Goal: Transaction & Acquisition: Book appointment/travel/reservation

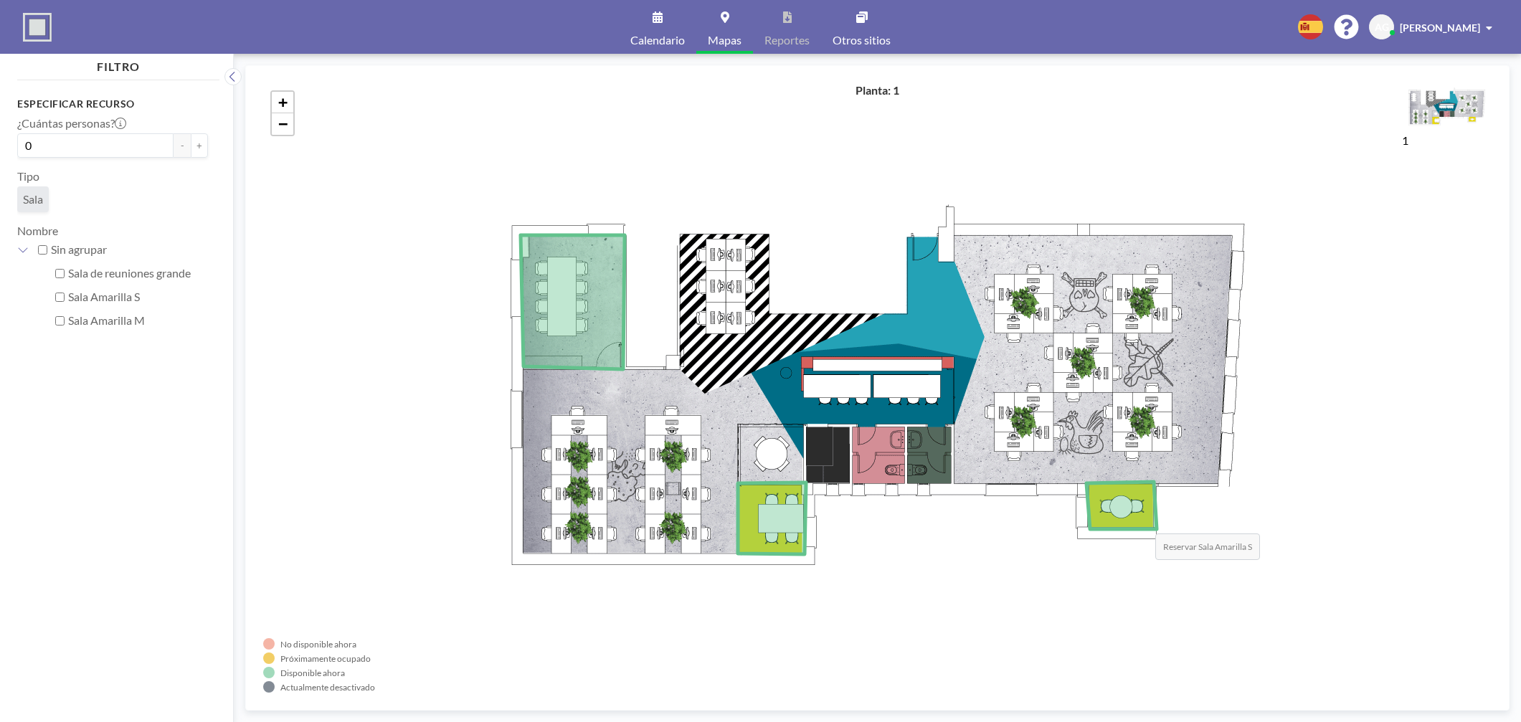
click at [1141, 519] on icon at bounding box center [1121, 505] width 70 height 47
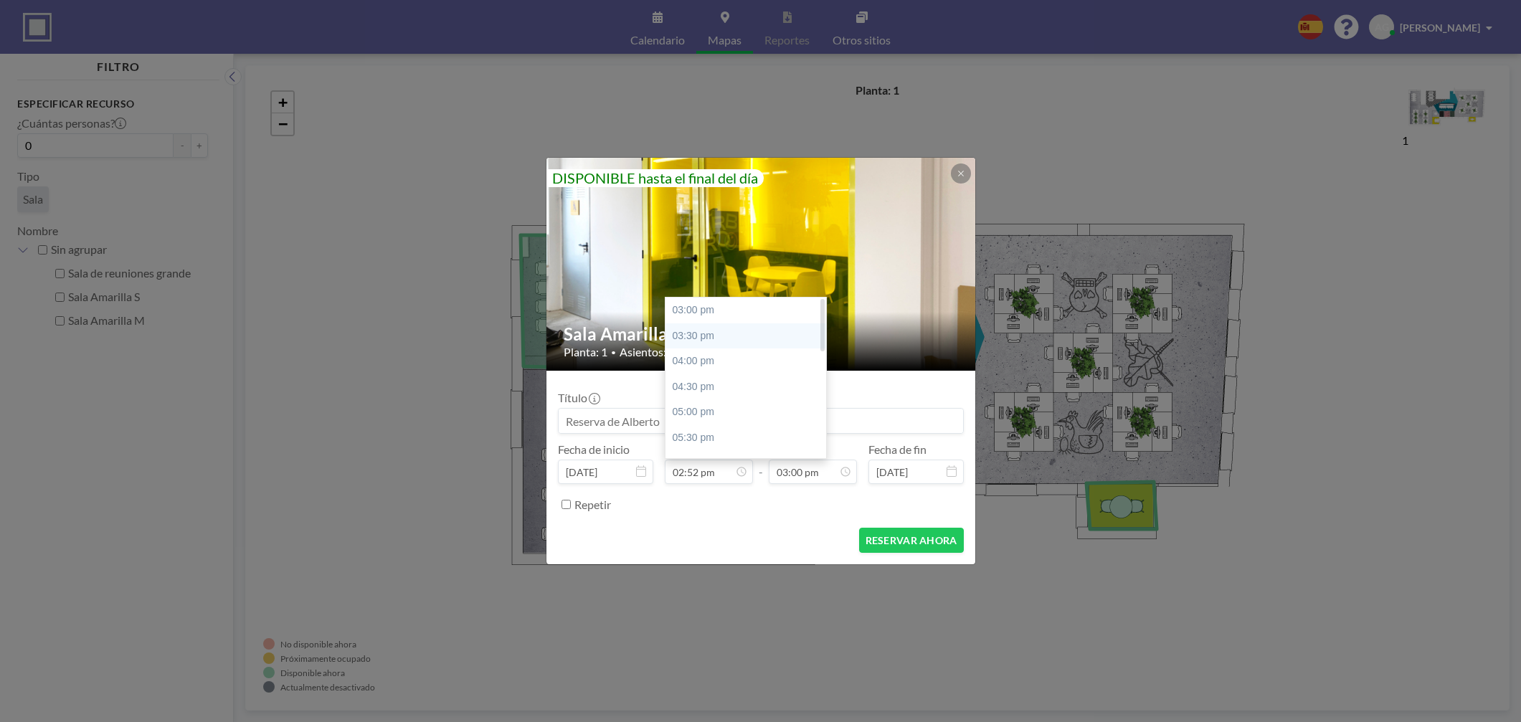
click at [693, 340] on div "03:30 pm" at bounding box center [749, 336] width 168 height 26
type input "03:30 pm"
type input "04:00 pm"
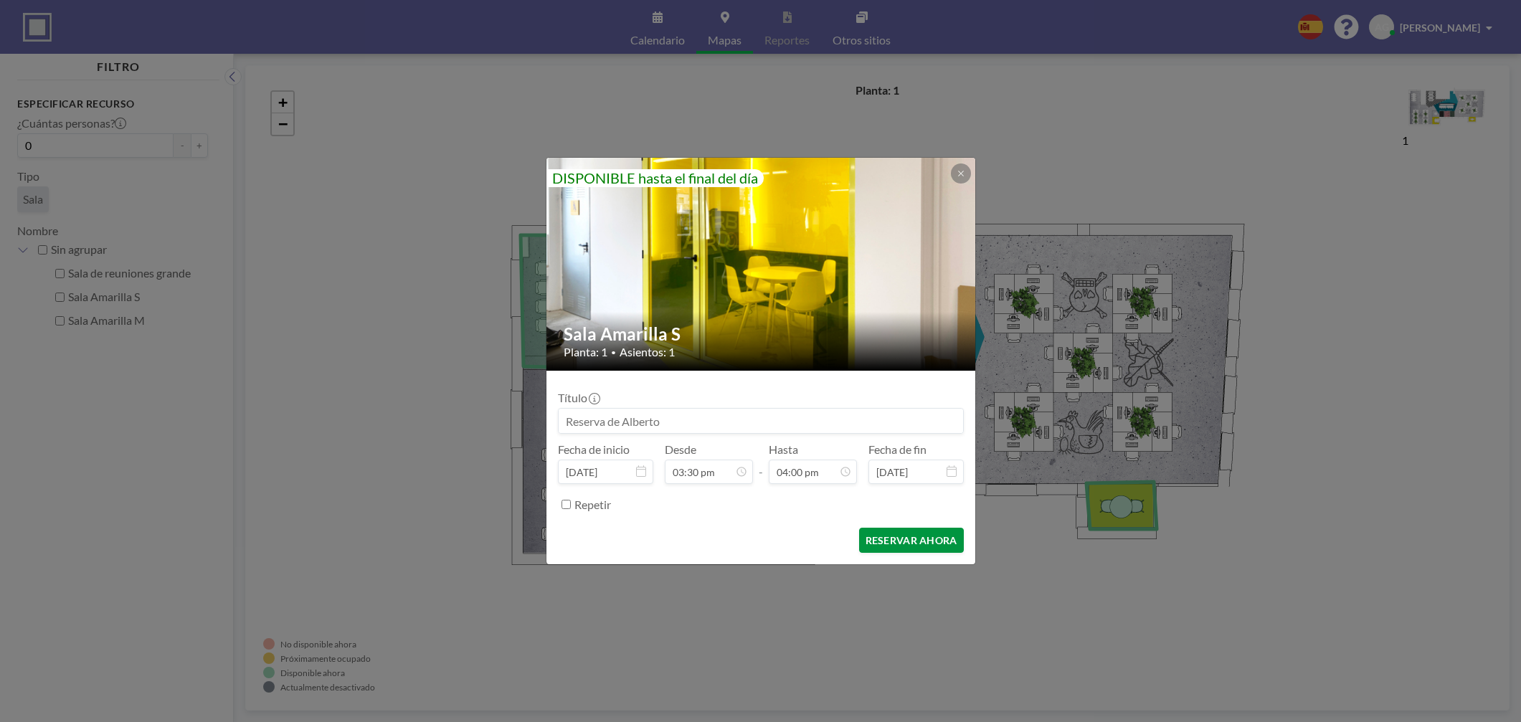
click at [930, 547] on button "RESERVAR AHORA" at bounding box center [911, 540] width 105 height 25
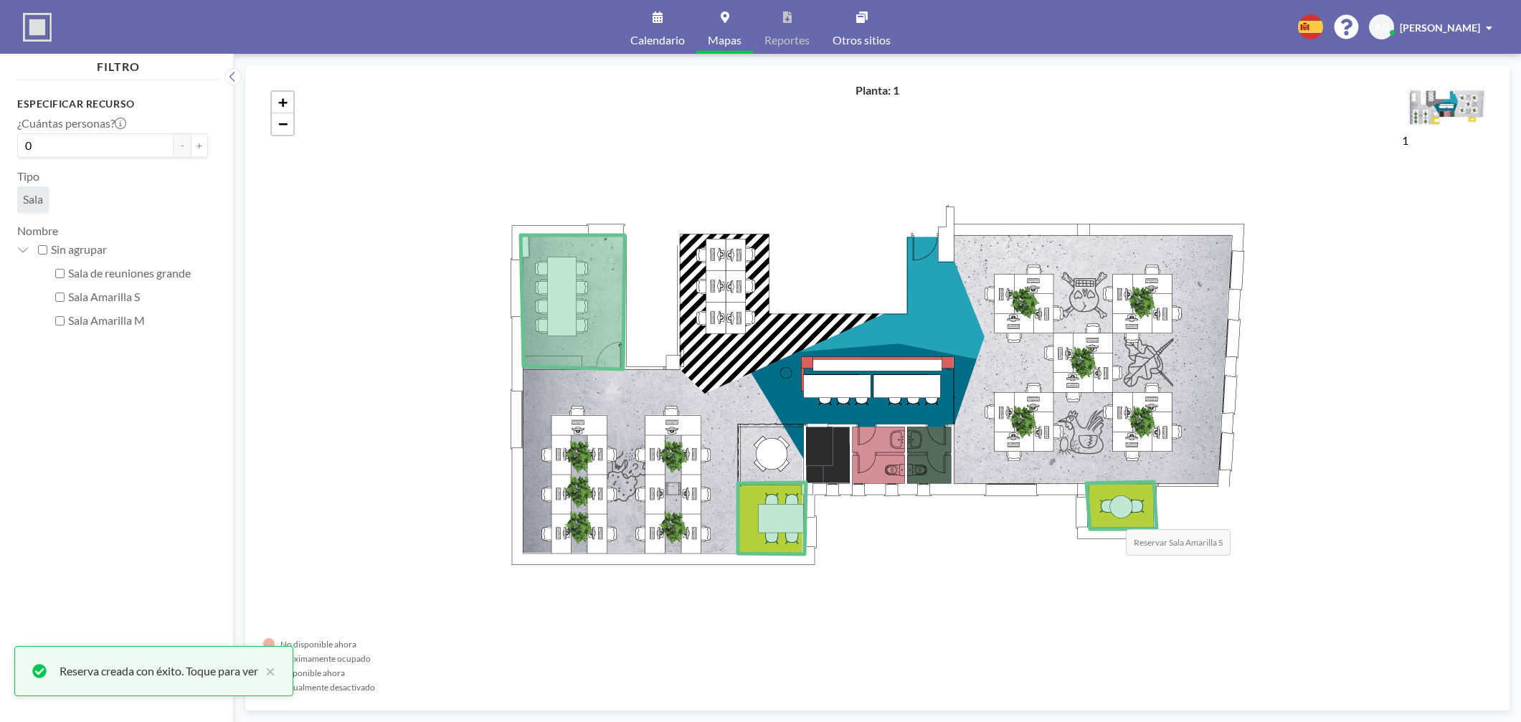
click at [1111, 515] on icon at bounding box center [1121, 505] width 70 height 47
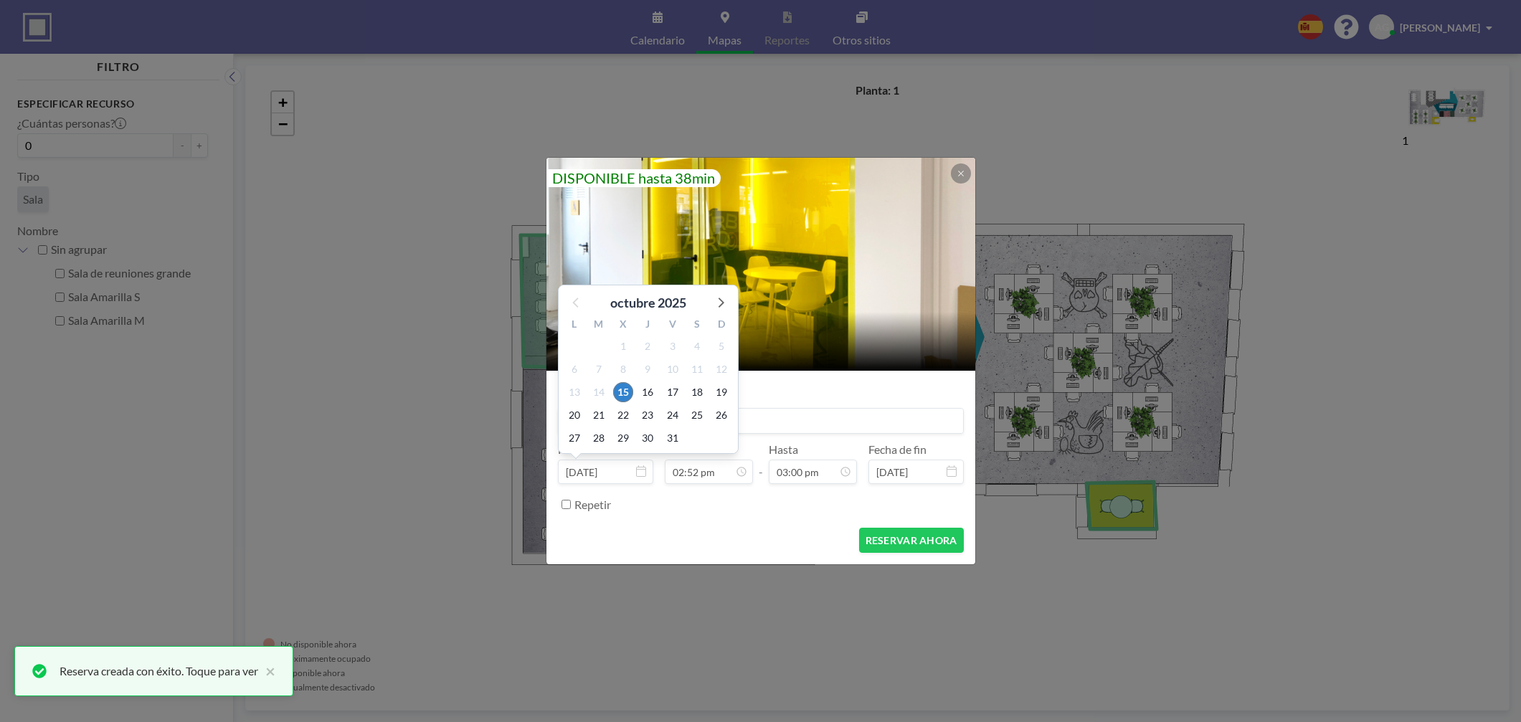
click at [623, 470] on input "[DATE]" at bounding box center [605, 472] width 95 height 24
click at [649, 388] on span "16" at bounding box center [647, 392] width 20 height 20
type input "[DATE]"
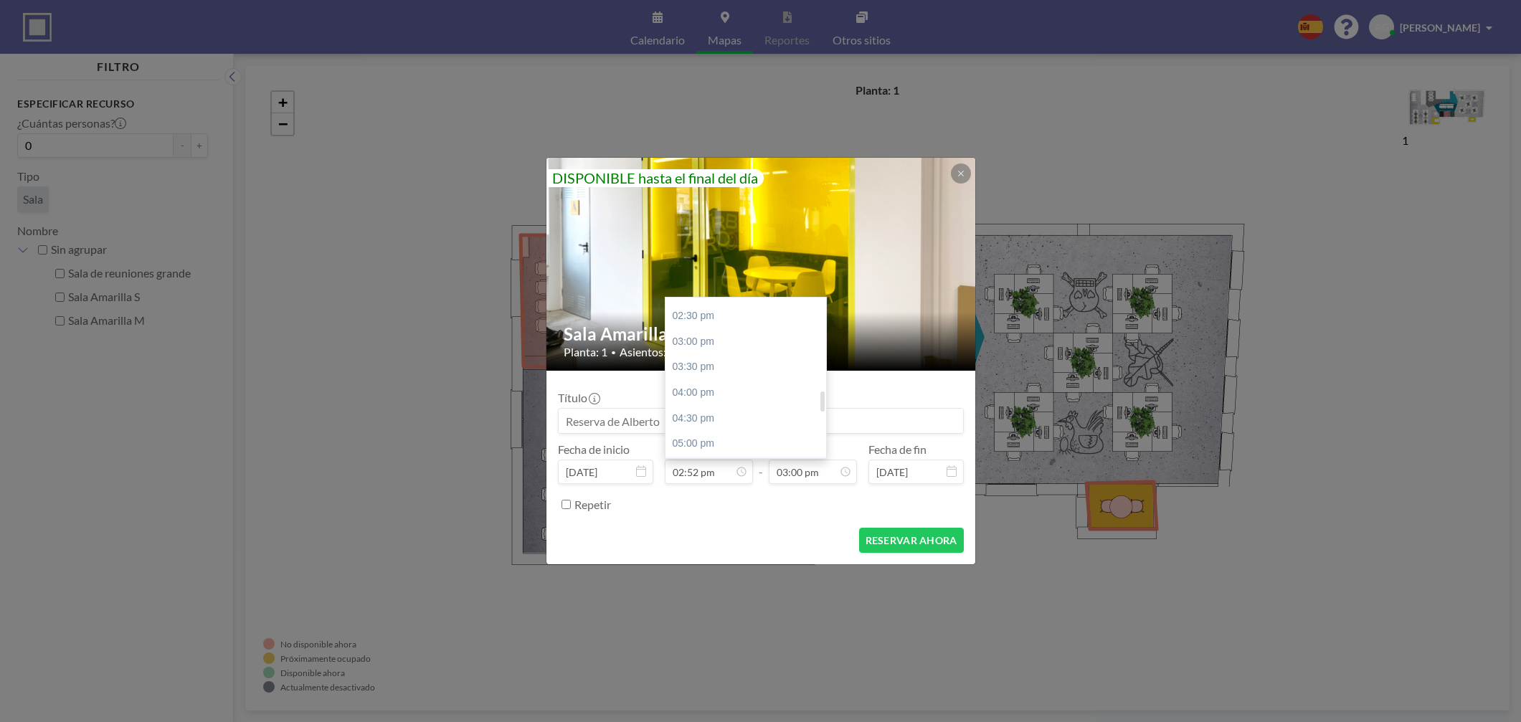
scroll to position [733, 0]
click at [692, 391] on div "04:00 pm" at bounding box center [749, 394] width 168 height 26
type input "04:00 pm"
type input "04:30 pm"
type input "[DATE]"
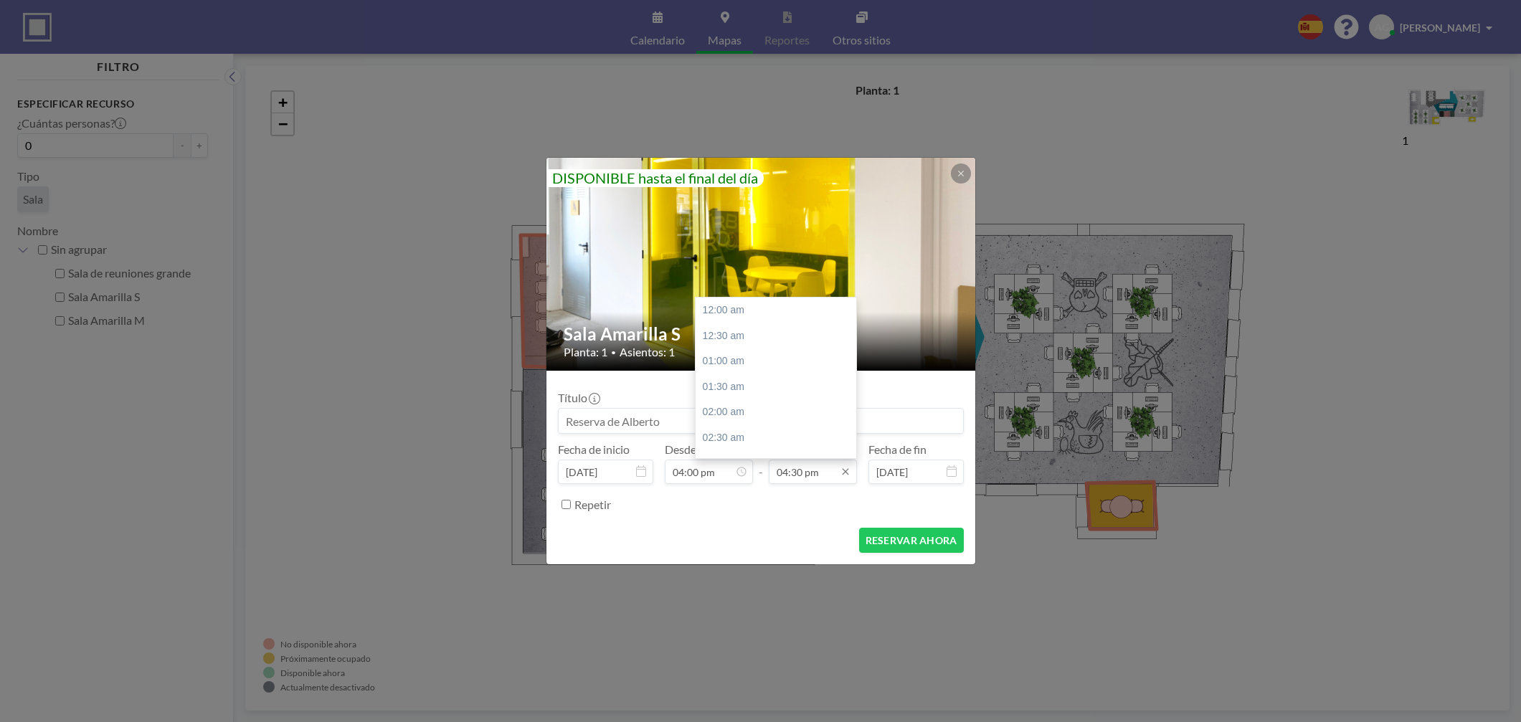
scroll to position [842, 0]
click at [738, 332] on div "05:00 pm" at bounding box center [779, 336] width 168 height 26
type input "05:00 pm"
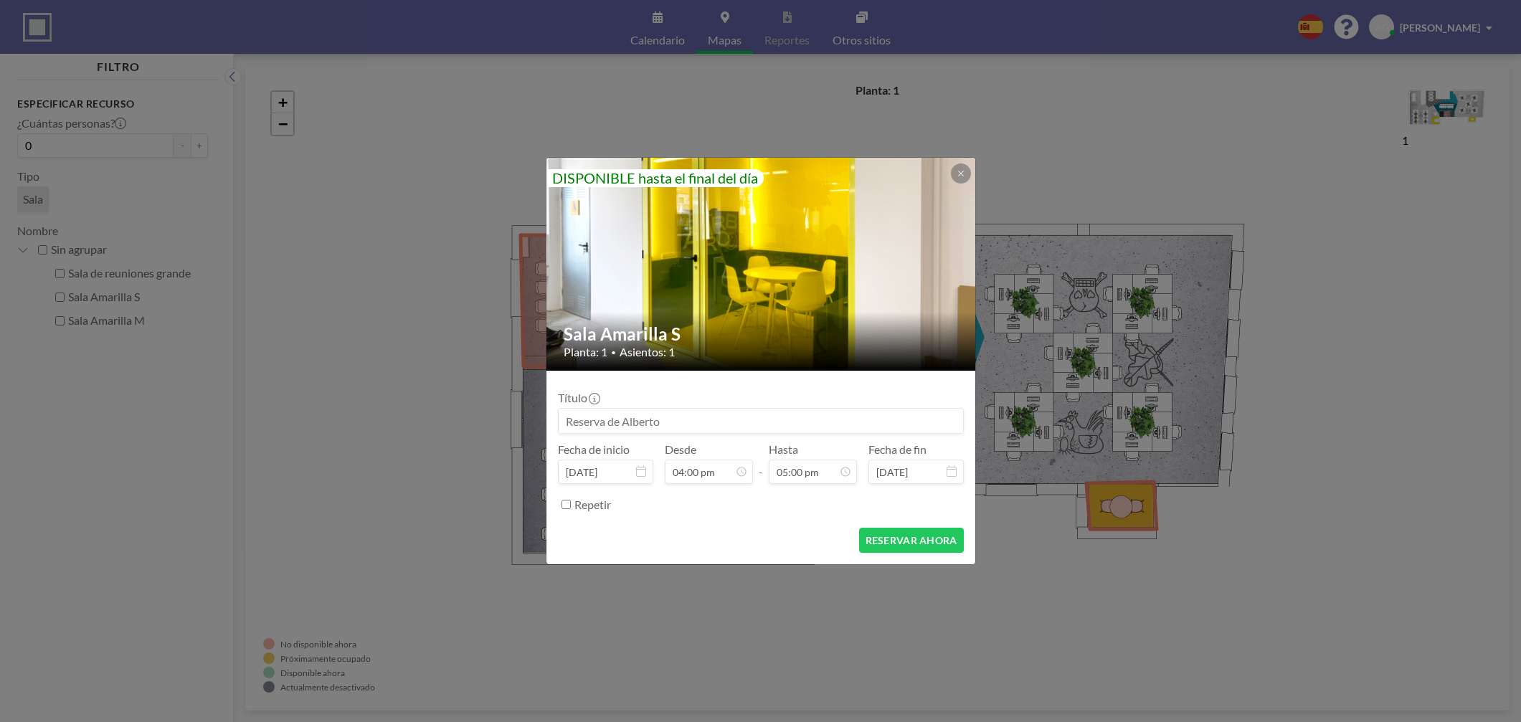
scroll to position [868, 0]
click at [931, 543] on button "RESERVAR AHORA" at bounding box center [911, 540] width 105 height 25
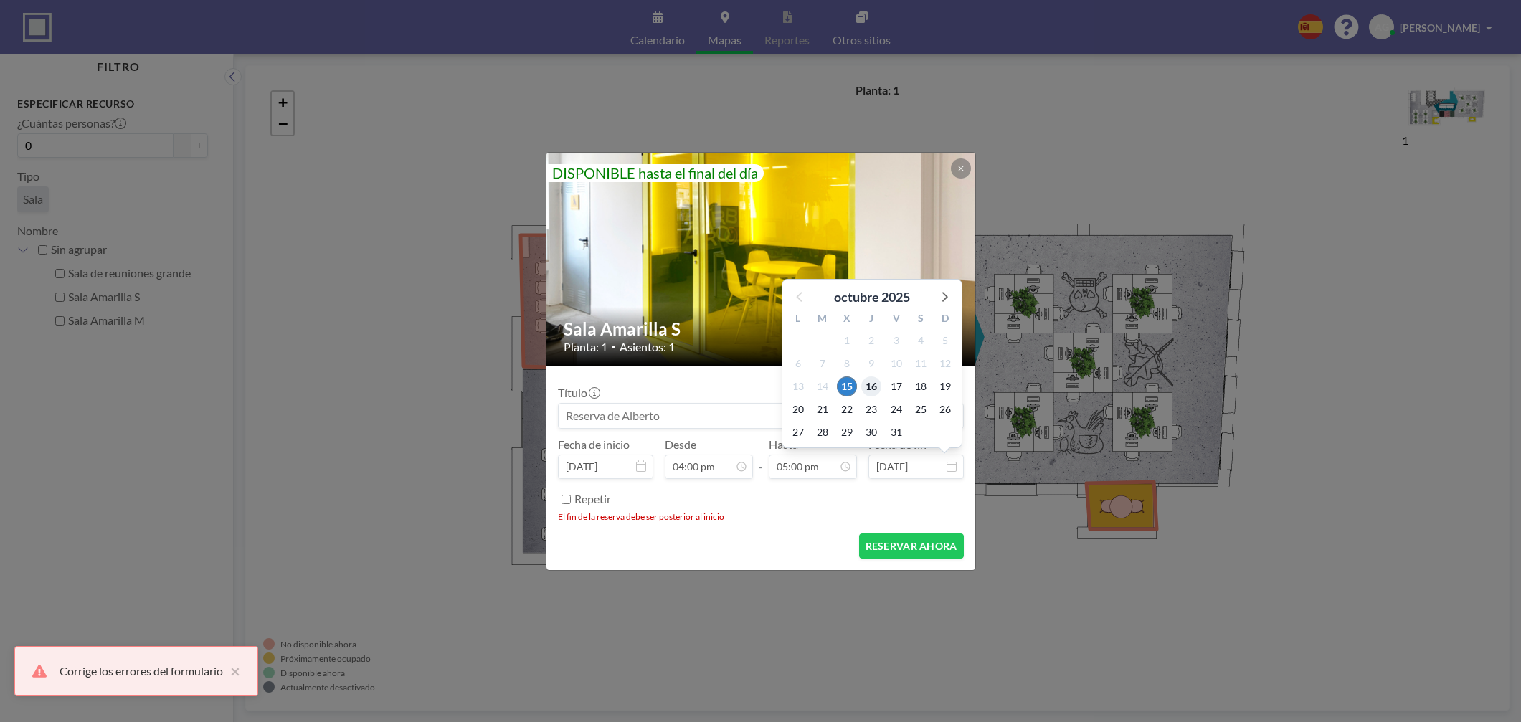
click at [870, 388] on span "16" at bounding box center [871, 386] width 20 height 20
type input "[DATE]"
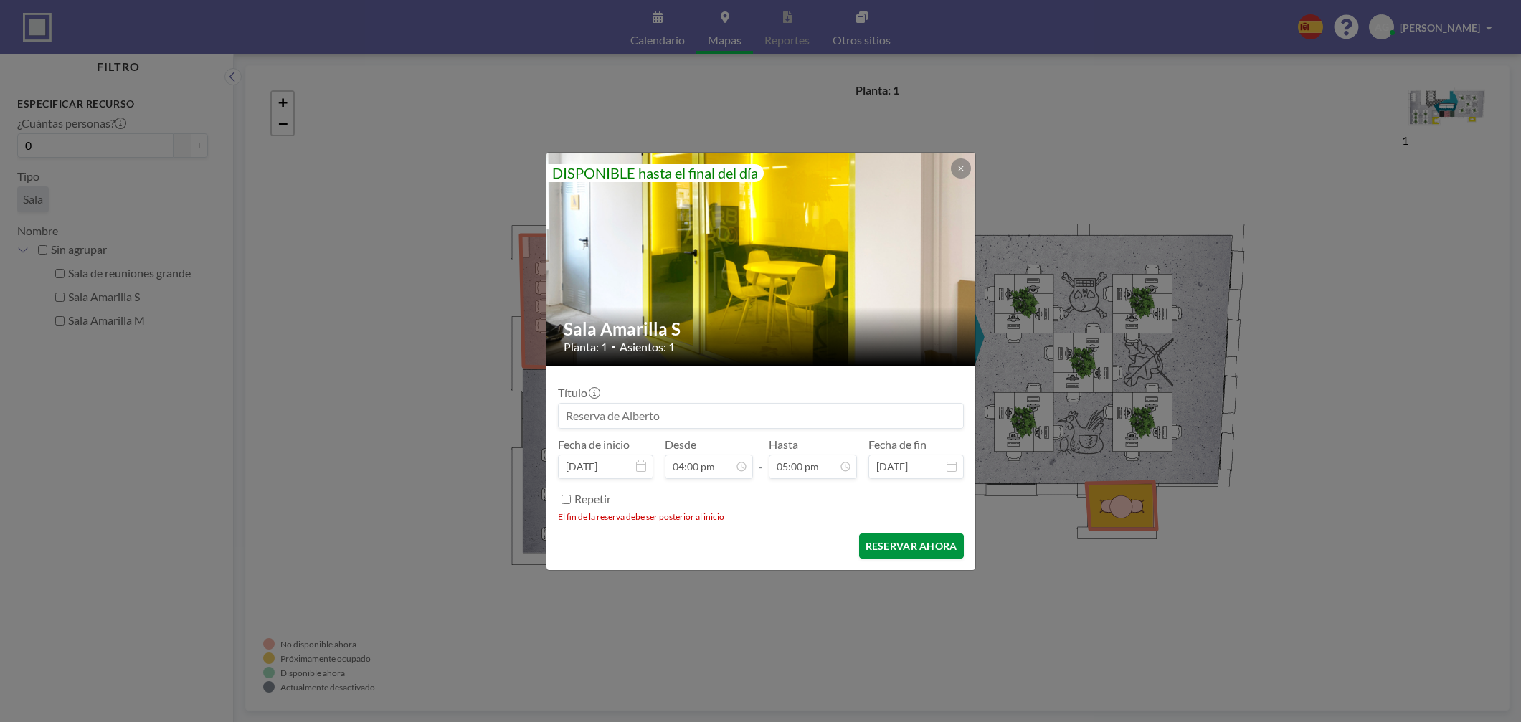
click at [906, 551] on button "RESERVAR AHORA" at bounding box center [911, 545] width 105 height 25
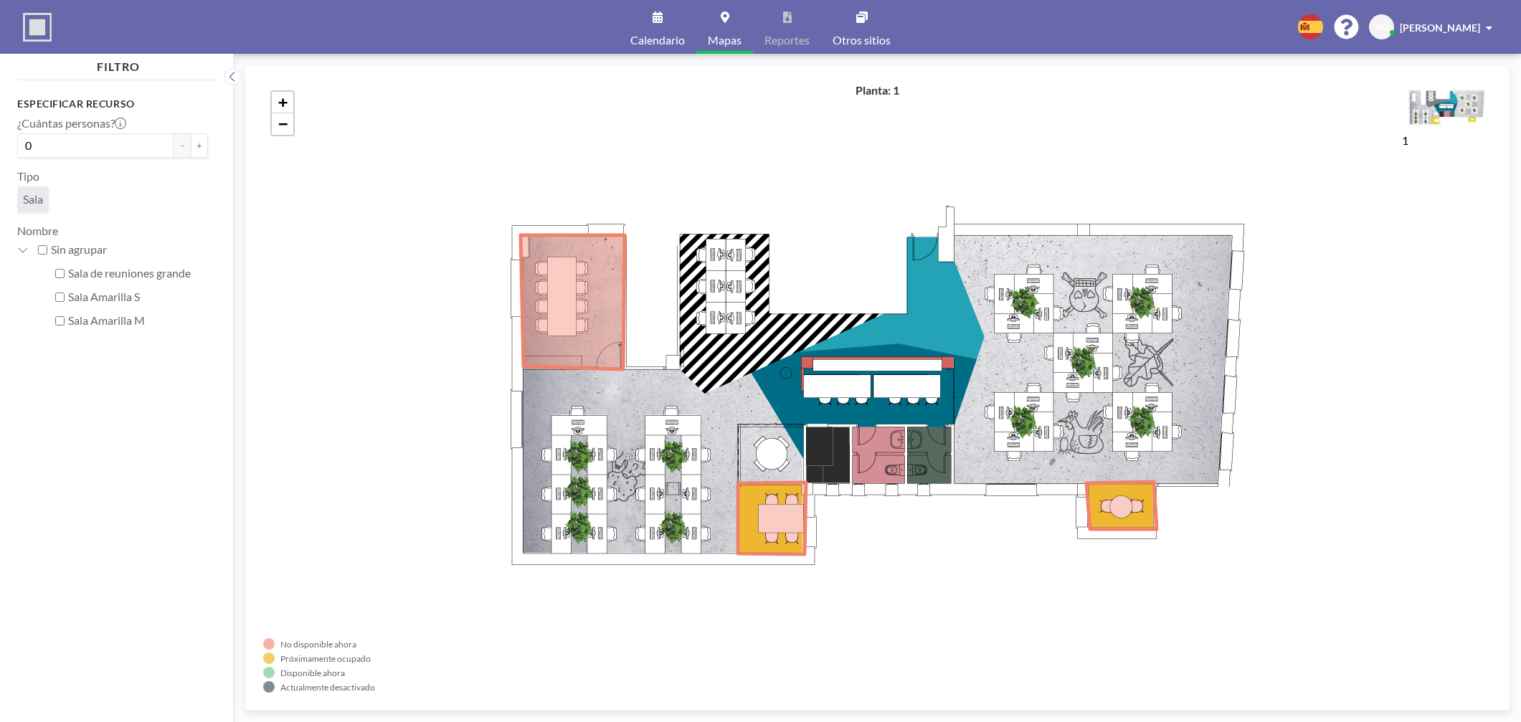
click at [1255, 189] on div "+ −" at bounding box center [877, 387] width 1228 height 609
